Goal: Information Seeking & Learning: Learn about a topic

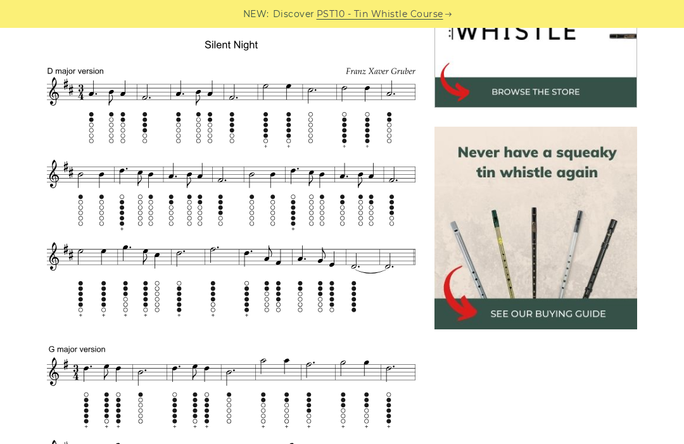
scroll to position [457, 0]
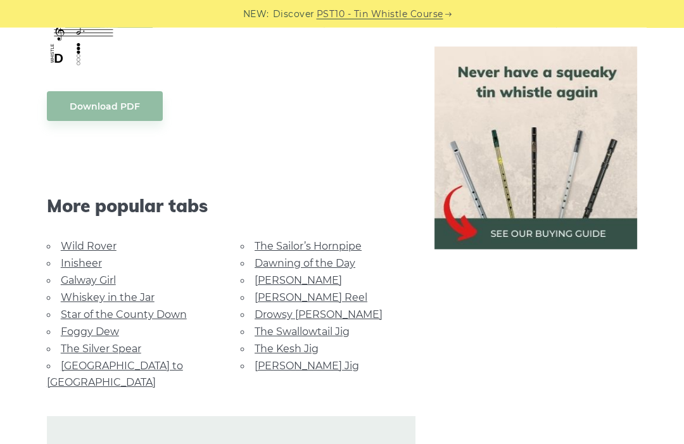
scroll to position [707, 0]
click at [118, 317] on link "Star of the County Down" at bounding box center [124, 315] width 126 height 12
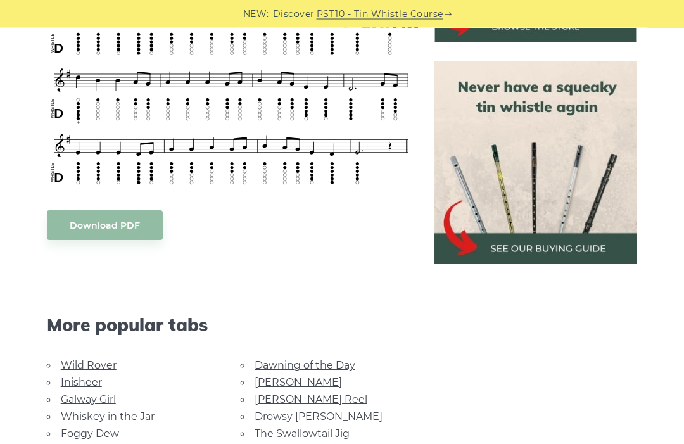
scroll to position [523, 0]
click at [114, 429] on link "Foggy Dew" at bounding box center [90, 434] width 58 height 12
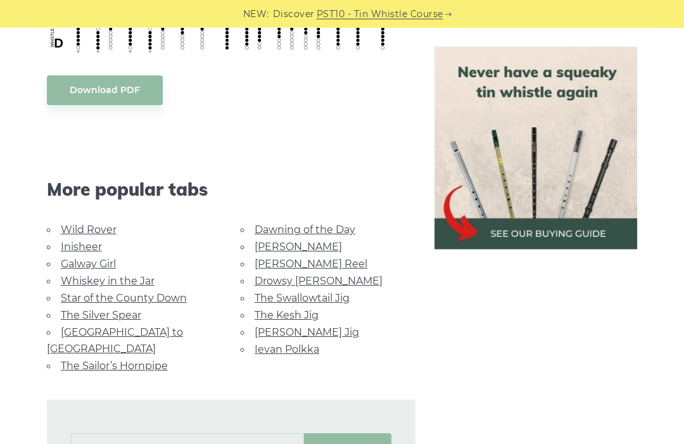
scroll to position [644, 0]
click at [170, 301] on link "Star of the County Down" at bounding box center [124, 298] width 126 height 12
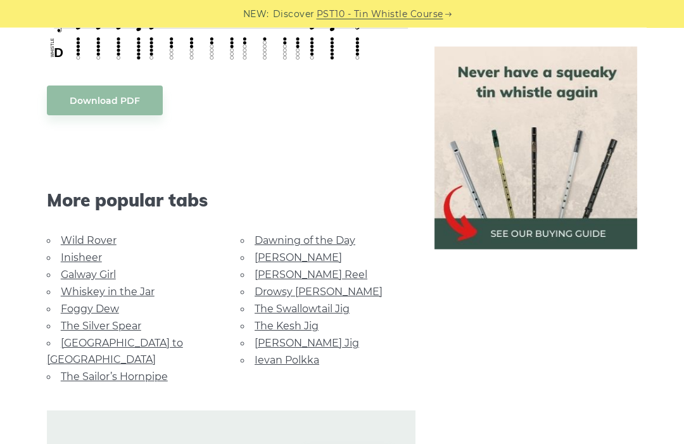
scroll to position [683, 0]
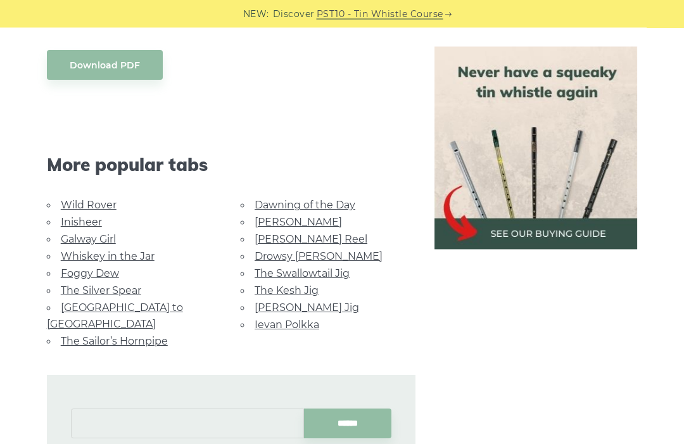
click at [181, 410] on input "text" at bounding box center [187, 424] width 233 height 30
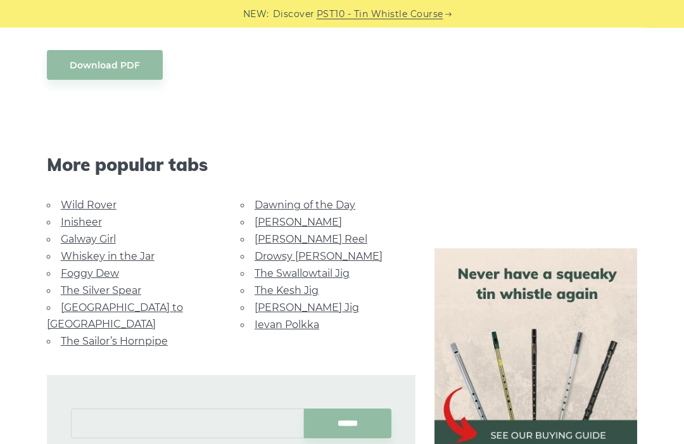
scroll to position [712, 0]
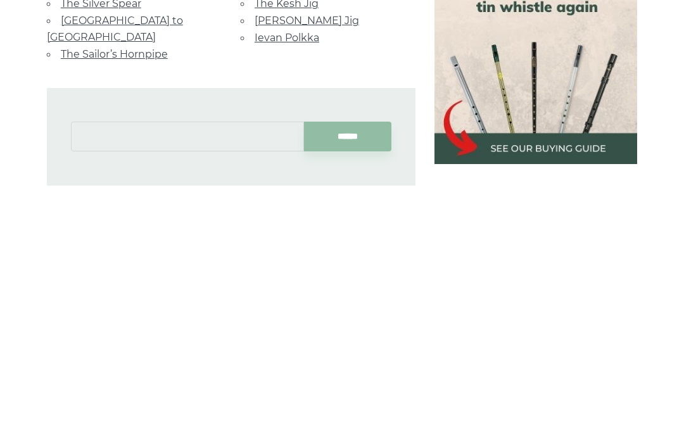
type input "*"
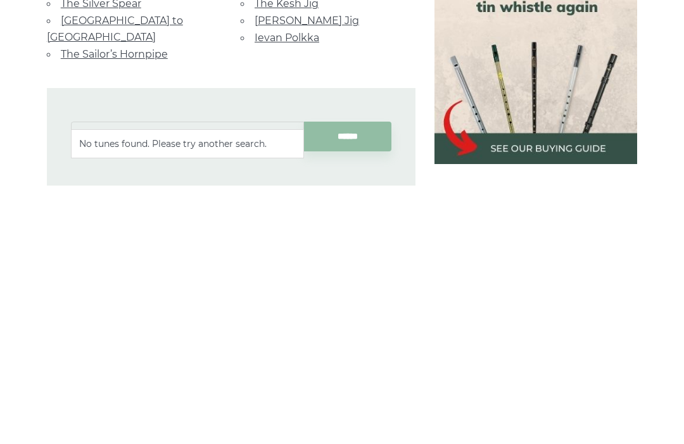
type input "*"
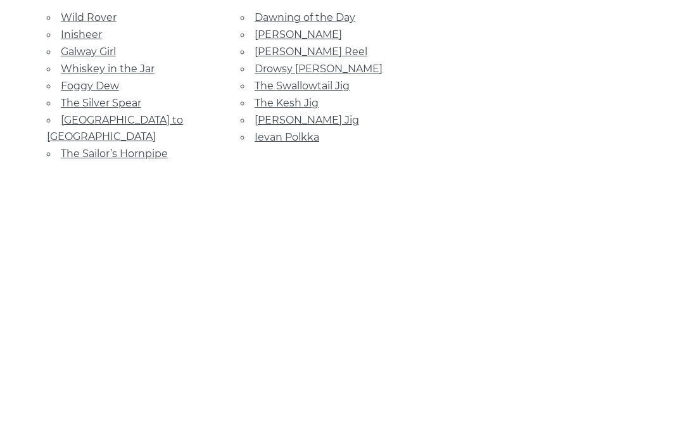
scroll to position [651, 0]
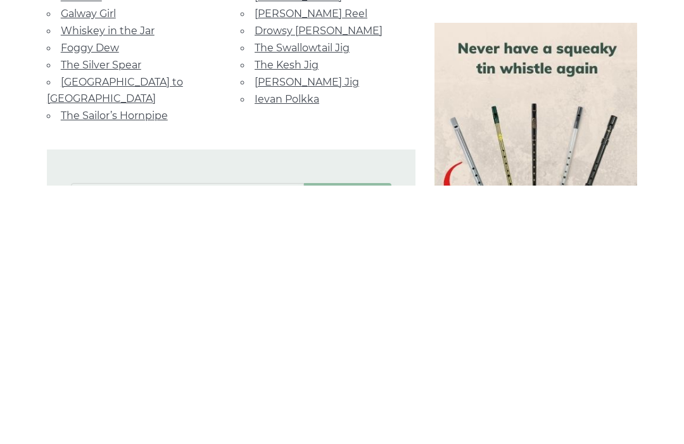
type input "***"
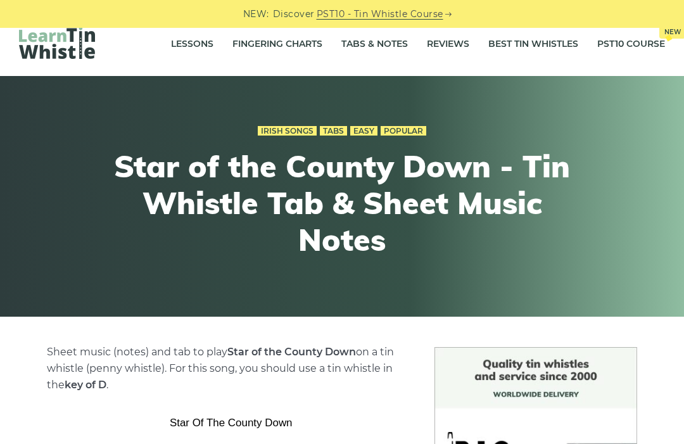
scroll to position [0, 0]
